Goal: Information Seeking & Learning: Learn about a topic

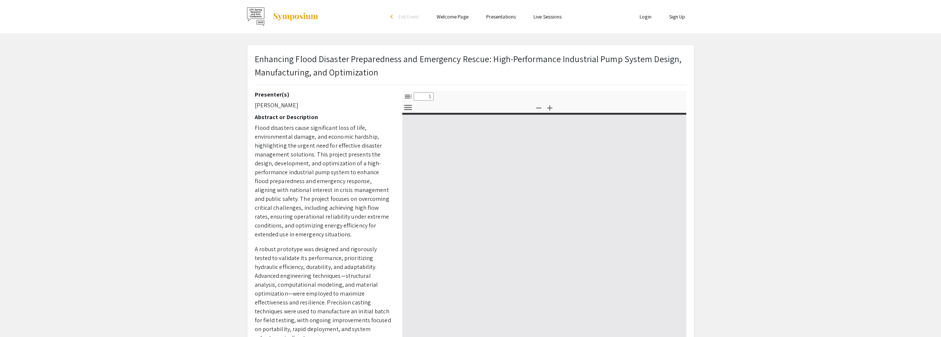
select select "custom"
type input "0"
select select "custom"
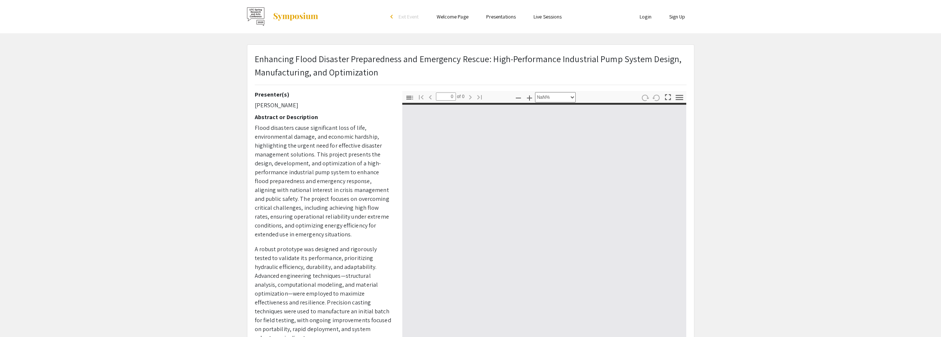
type input "1"
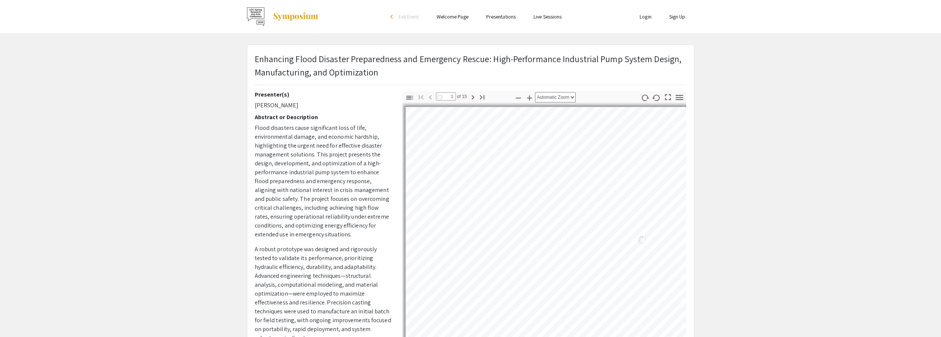
select select "auto"
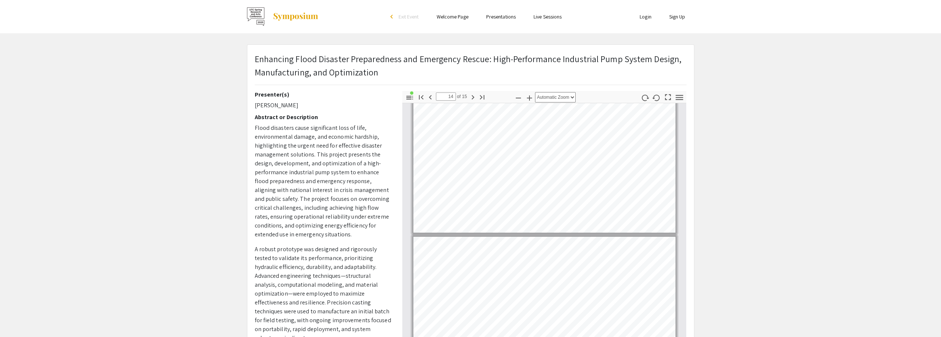
type input "15"
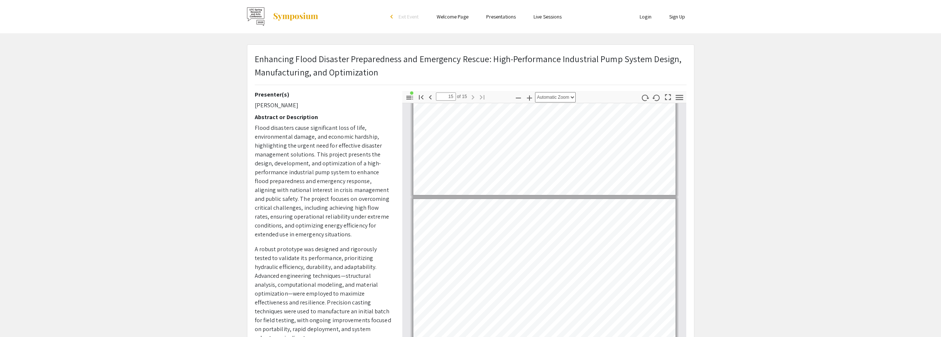
click at [755, 224] on app-presentation "Enhancing Flood Disaster Preparedness and Emergency Rescue: High-Performance In…" at bounding box center [470, 237] width 941 height 387
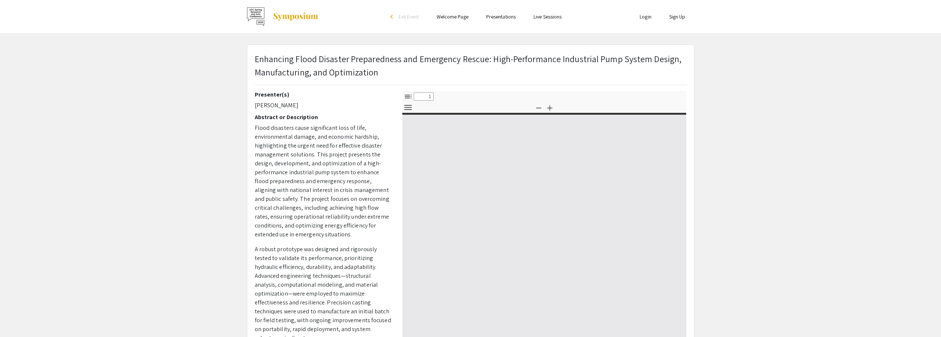
select select "custom"
type input "0"
select select "custom"
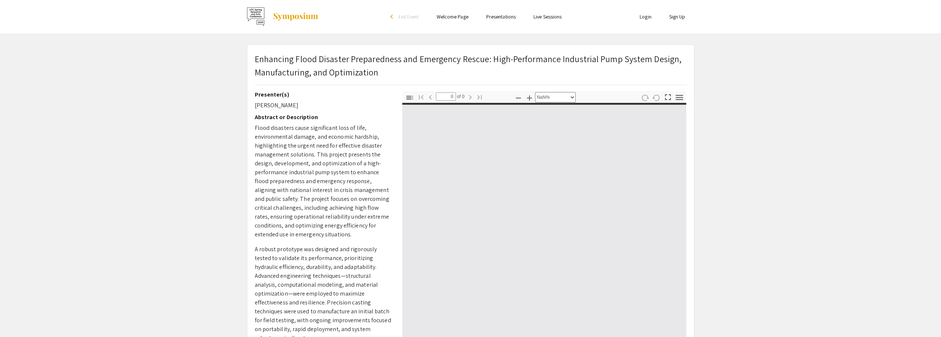
type input "1"
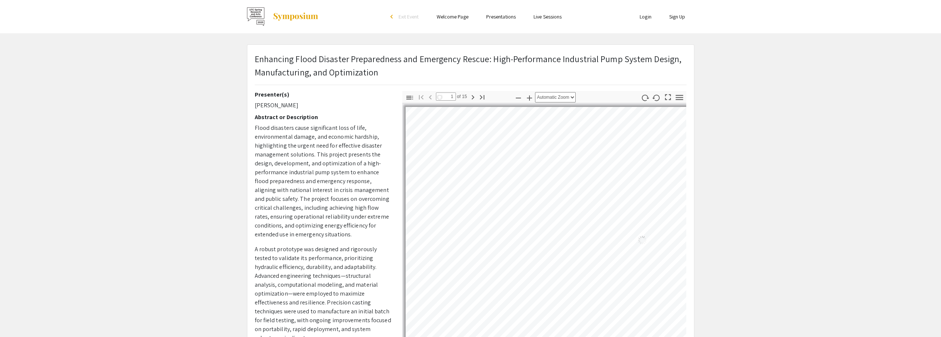
select select "auto"
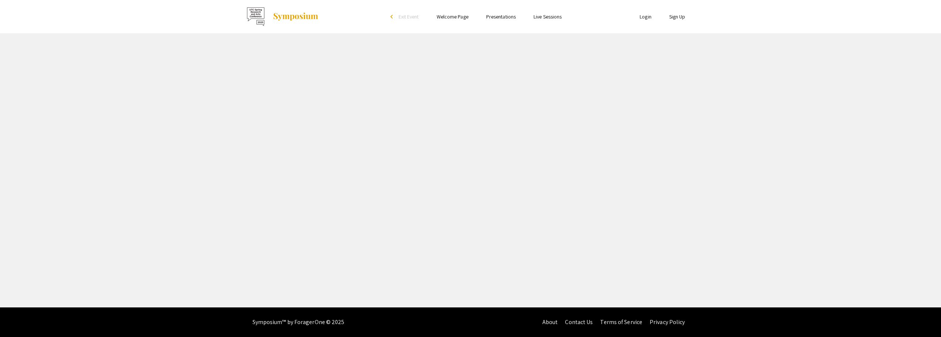
select select "custom"
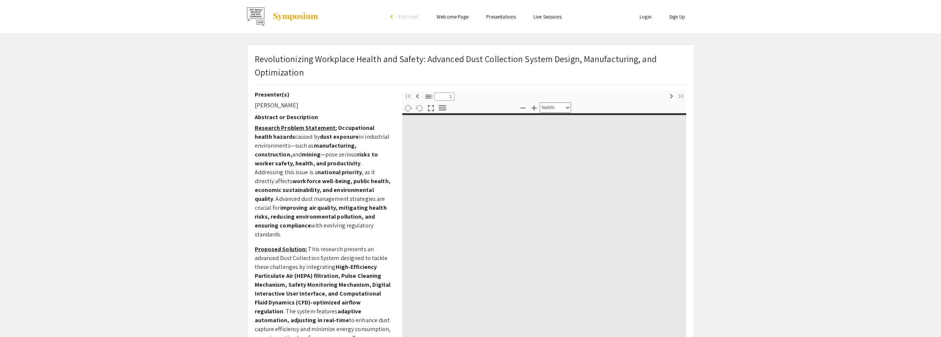
type input "0"
select select "custom"
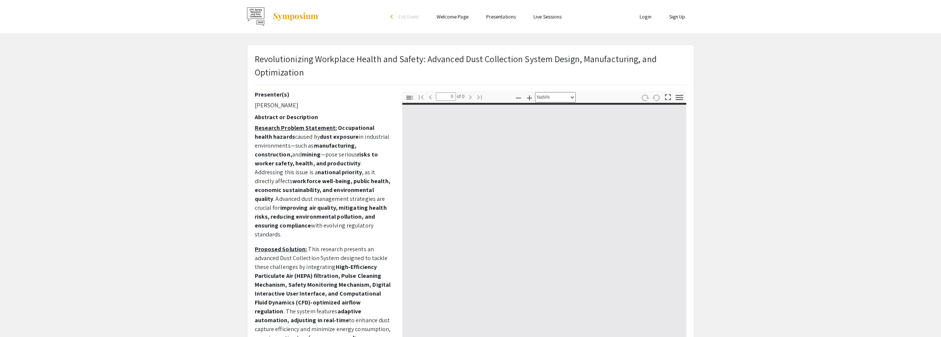
type input "1"
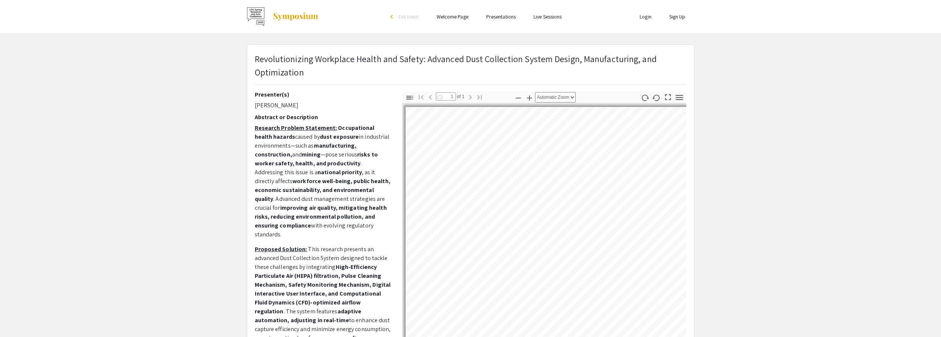
select select "auto"
